Goal: Find specific page/section: Find specific page/section

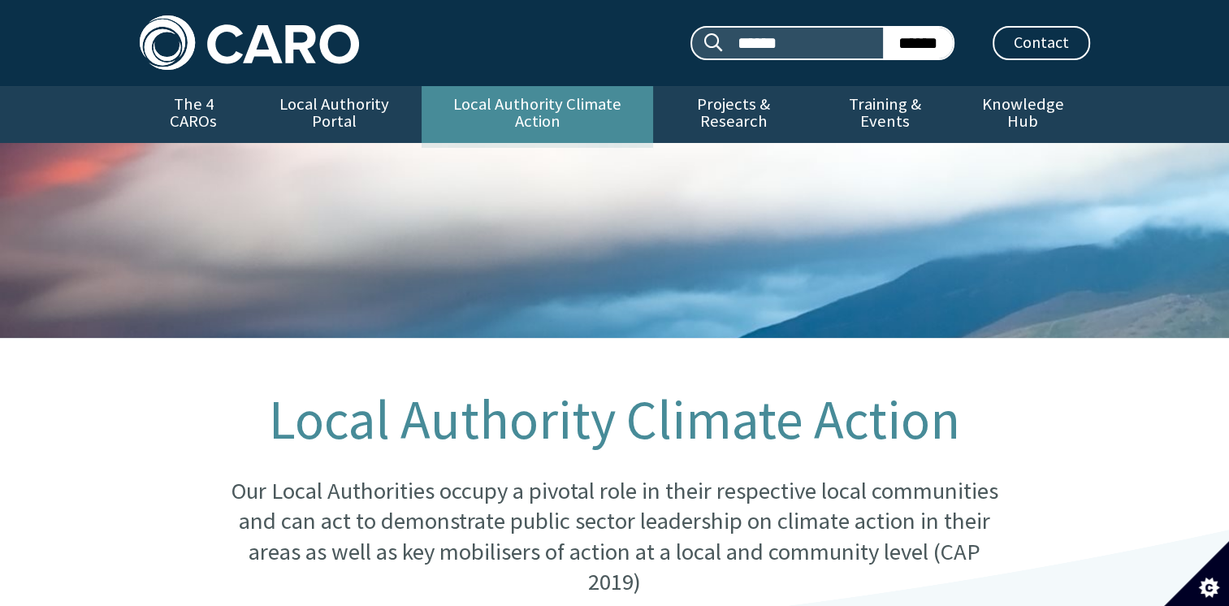
click at [504, 106] on link "Local Authority Climate Action" at bounding box center [537, 114] width 231 height 57
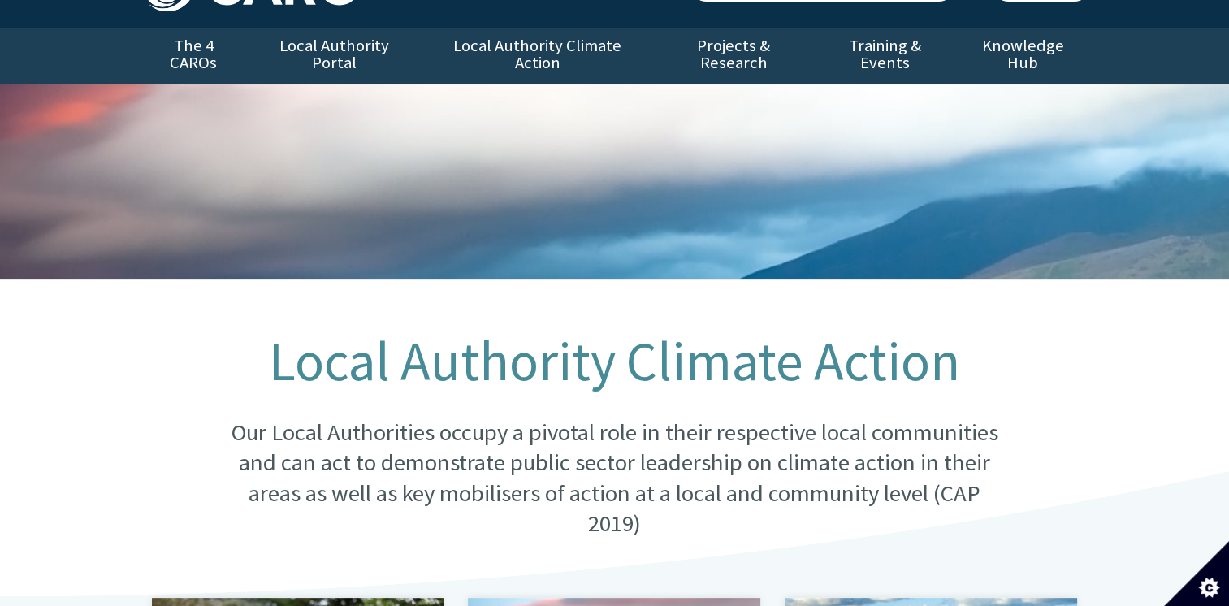
scroll to position [244, 0]
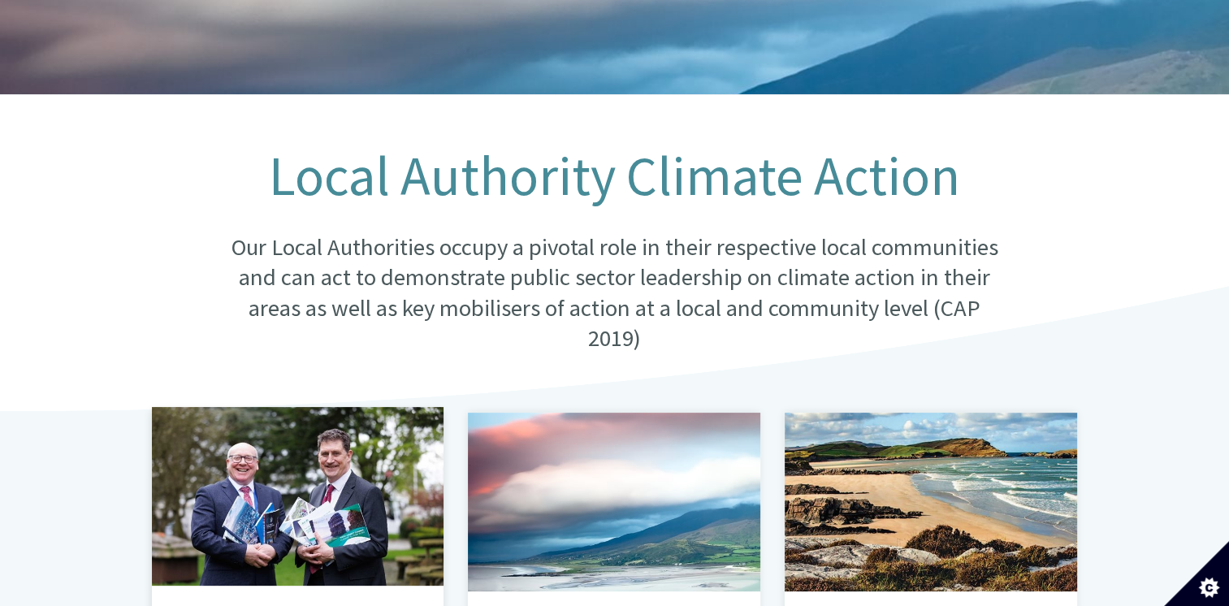
click at [234, 510] on div at bounding box center [298, 496] width 292 height 179
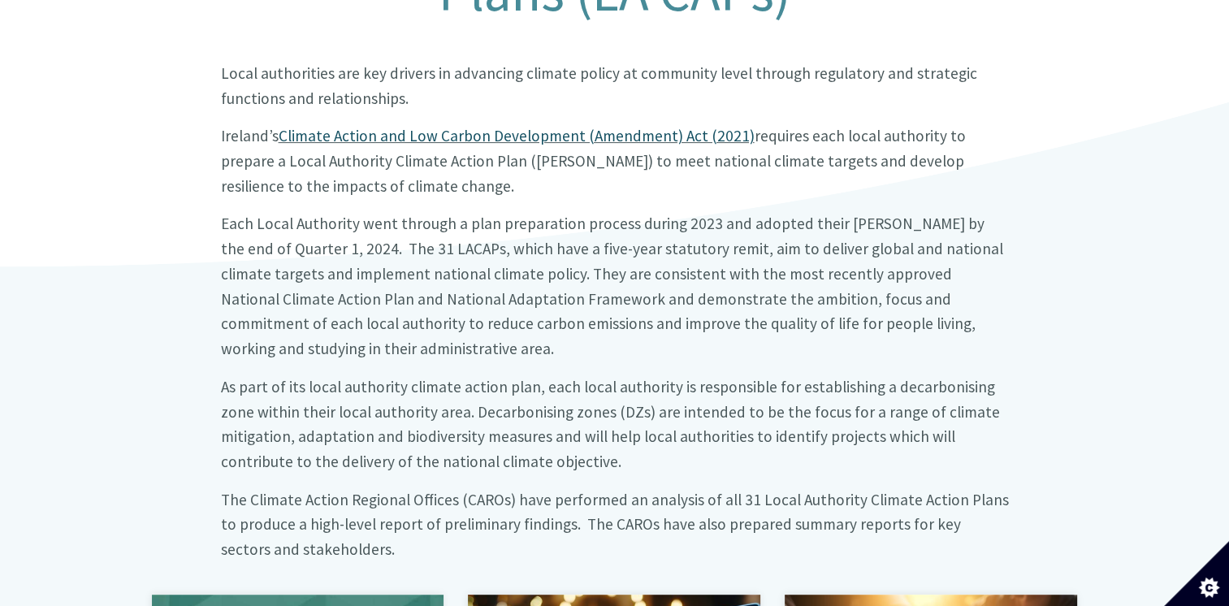
scroll to position [650, 0]
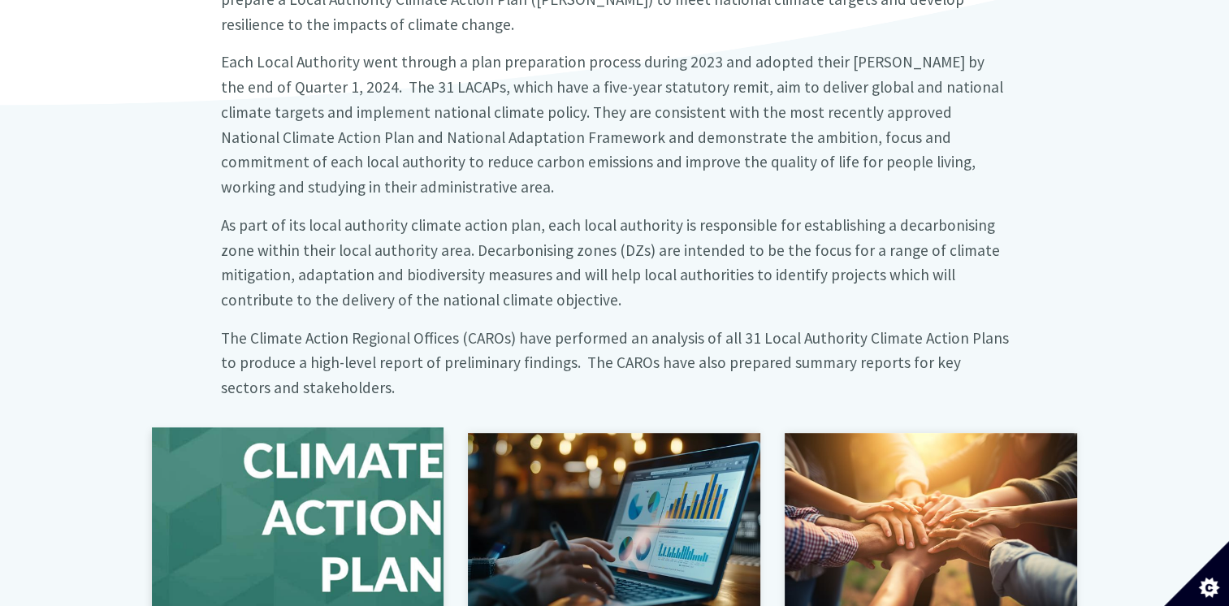
click at [302, 461] on div at bounding box center [298, 516] width 292 height 179
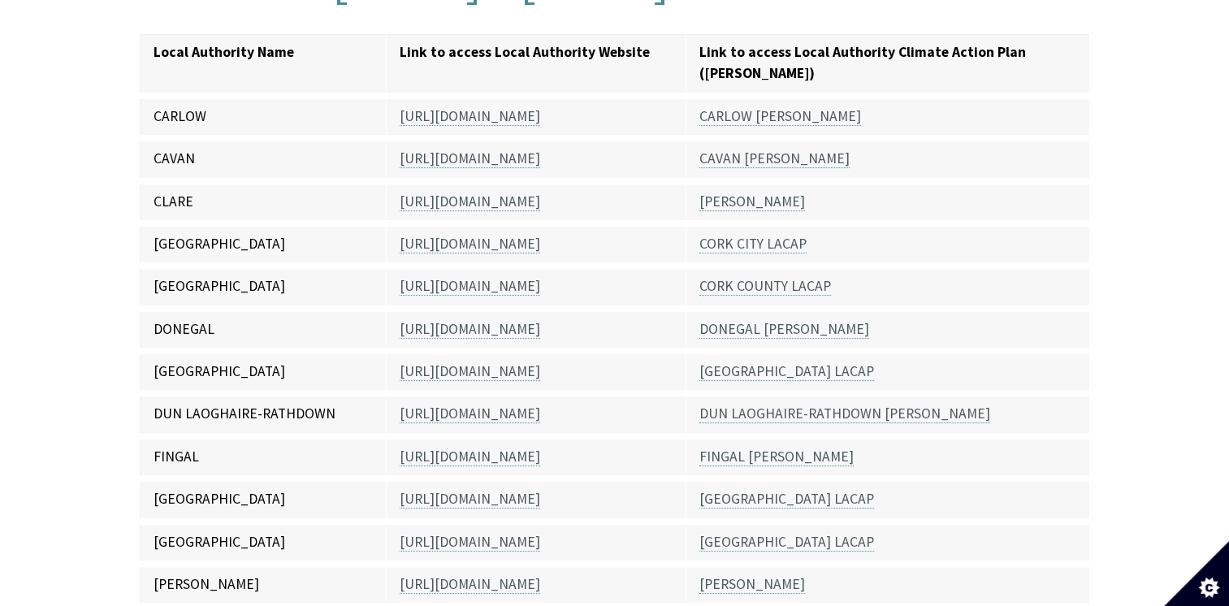
scroll to position [244, 0]
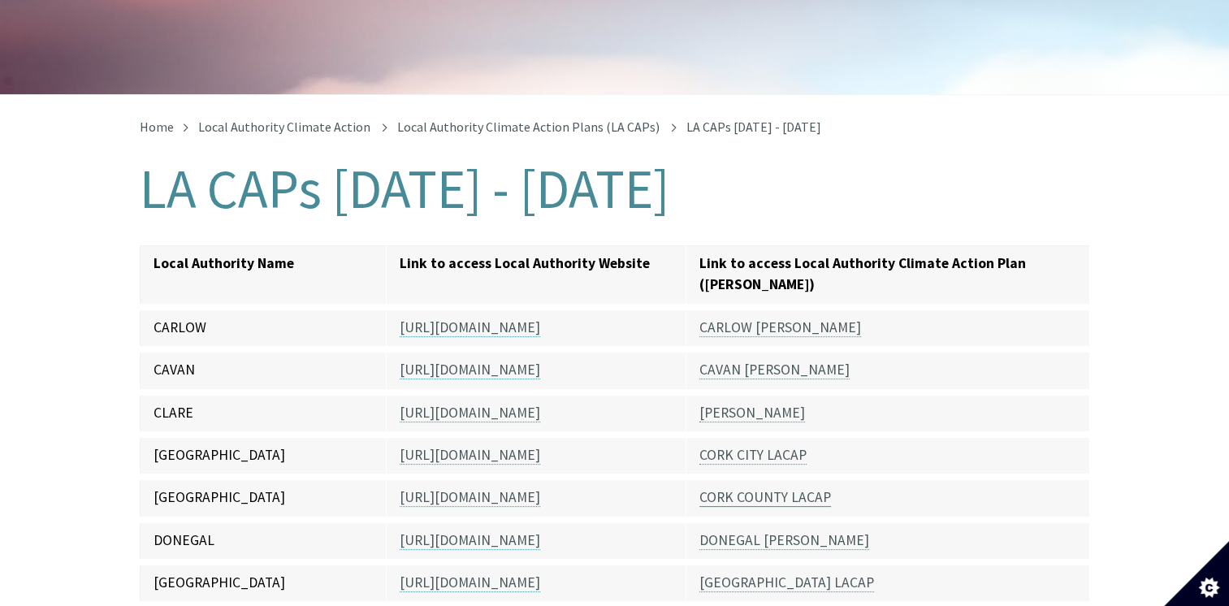
click at [755, 488] on link "CORK COUNTY LACAP" at bounding box center [765, 497] width 132 height 19
